Goal: Find contact information: Find contact information

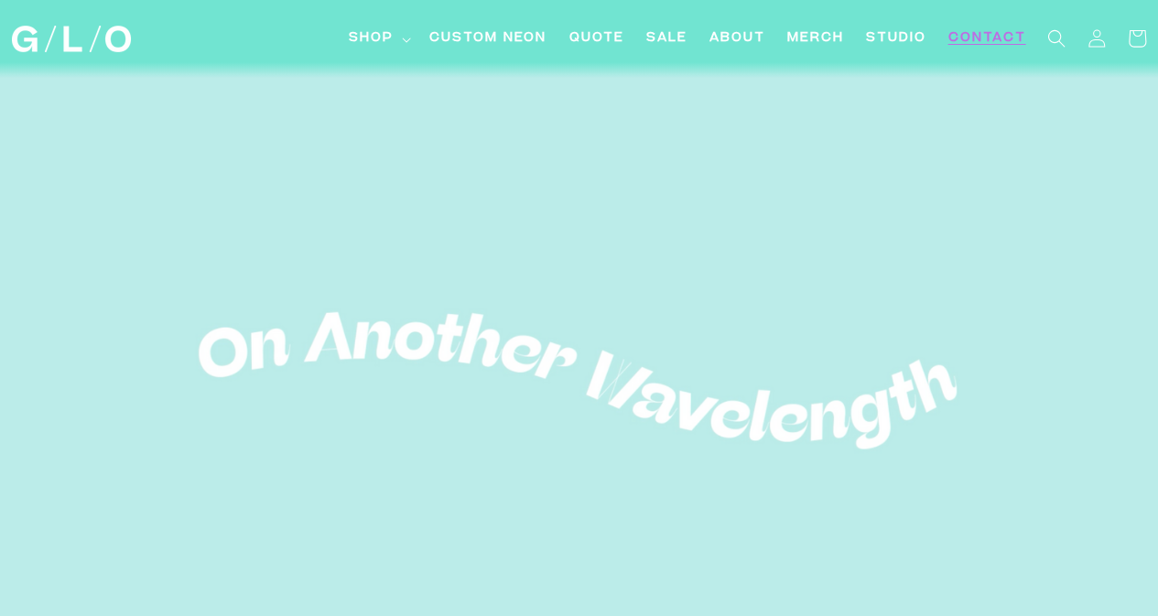
click at [970, 36] on span "Contact" at bounding box center [987, 38] width 78 height 19
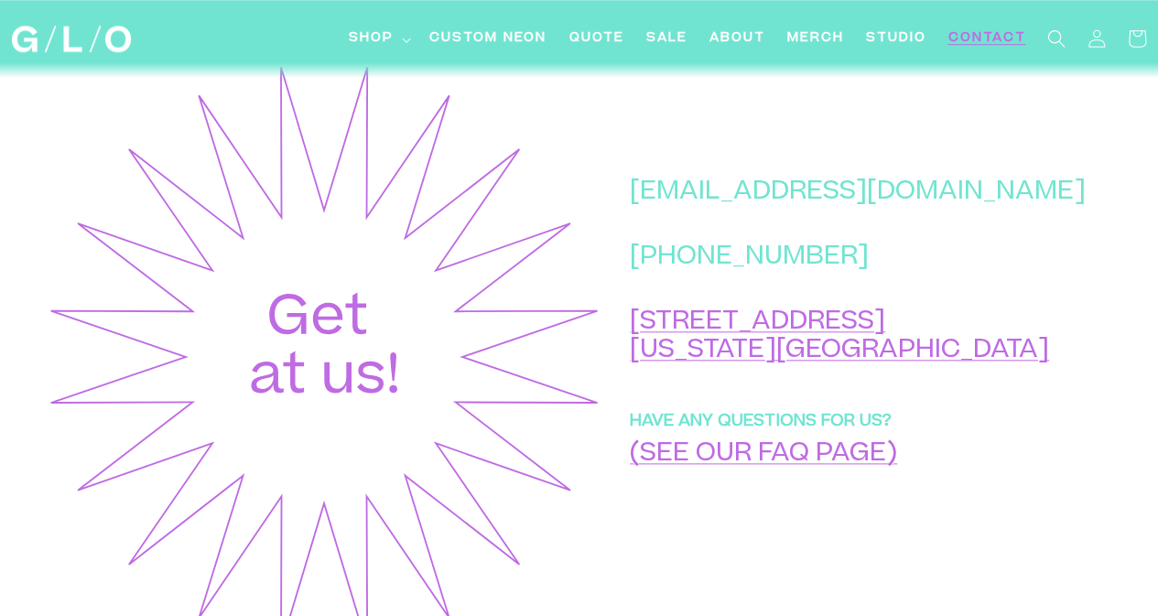
scroll to position [786, 0]
